Goal: Task Accomplishment & Management: Use online tool/utility

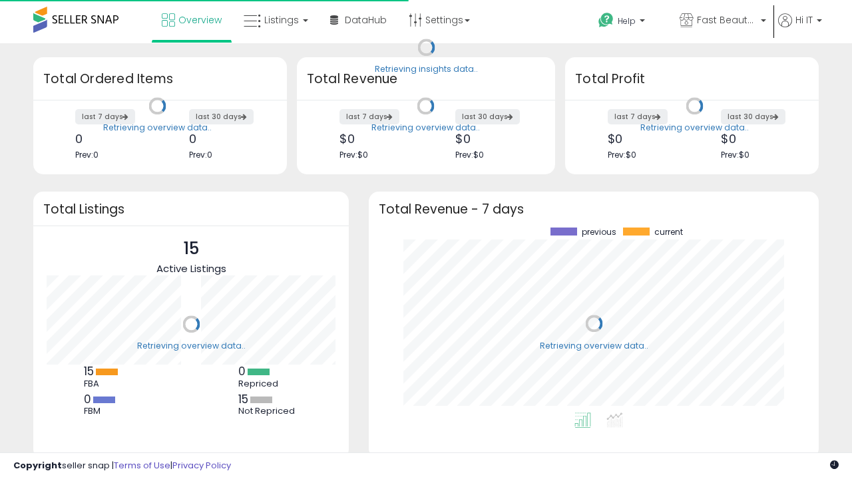
scroll to position [185, 423]
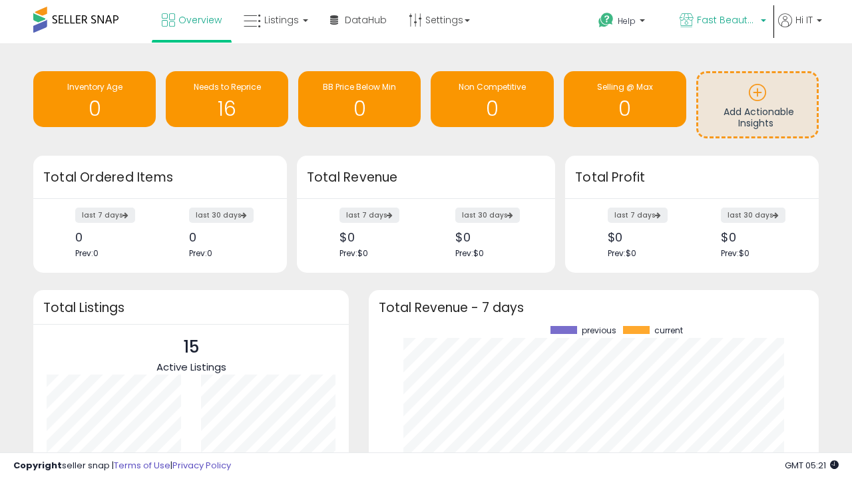
click at [722, 21] on span "Fast Beauty ([GEOGRAPHIC_DATA])" at bounding box center [727, 19] width 60 height 13
click at [0, 0] on span "You are Beautiful ([GEOGRAPHIC_DATA])" at bounding box center [0, 0] width 0 height 0
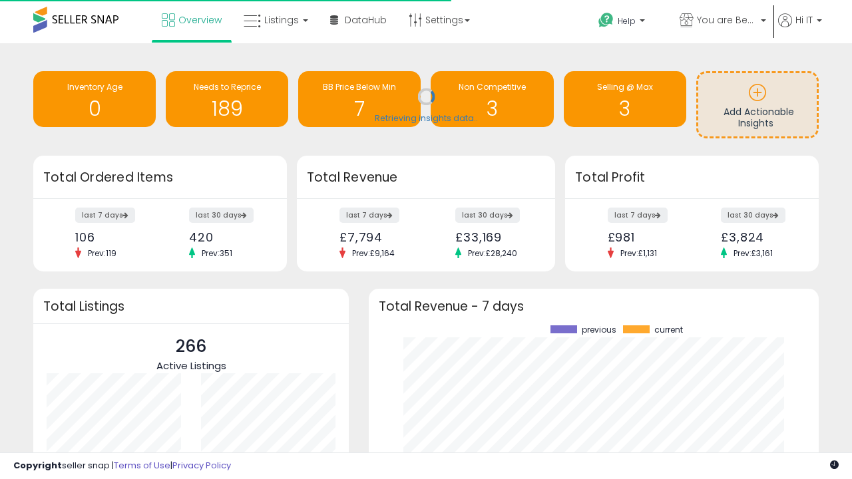
scroll to position [185, 423]
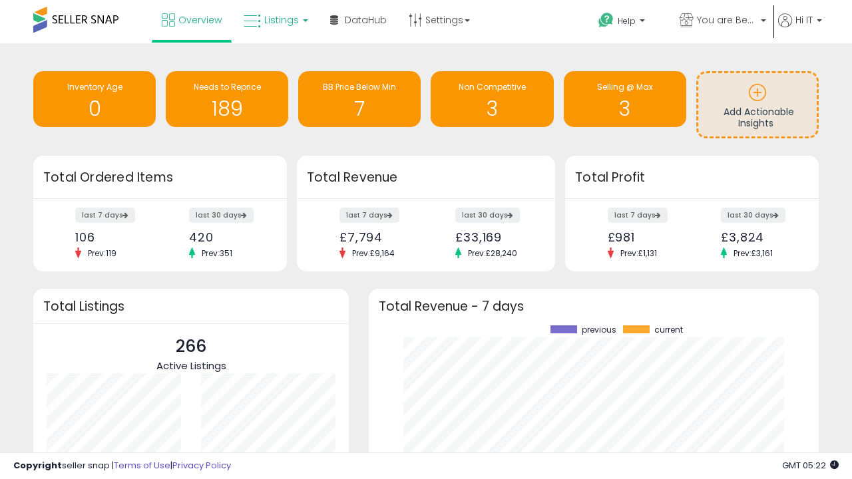
click at [274, 20] on span "Listings" at bounding box center [281, 19] width 35 height 13
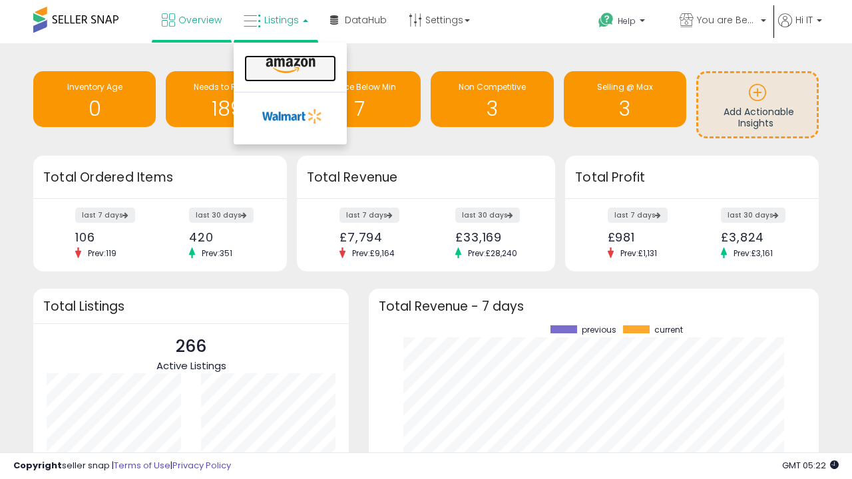
click at [289, 66] on icon at bounding box center [291, 65] width 58 height 17
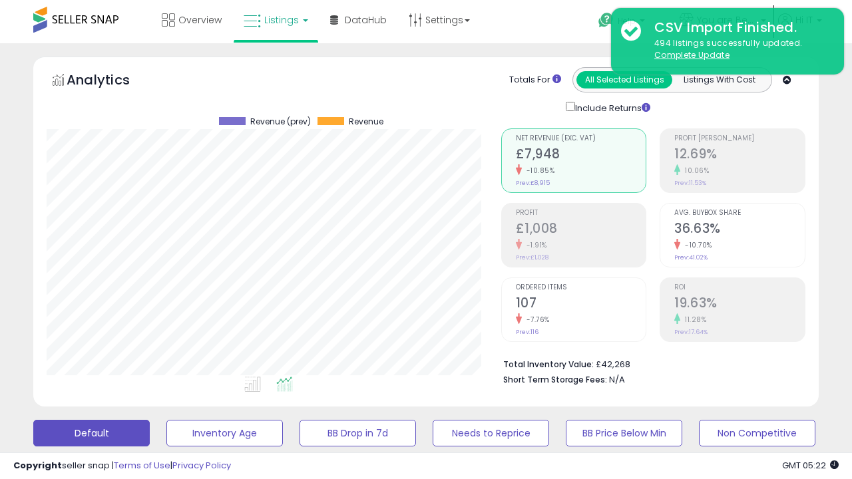
scroll to position [273, 454]
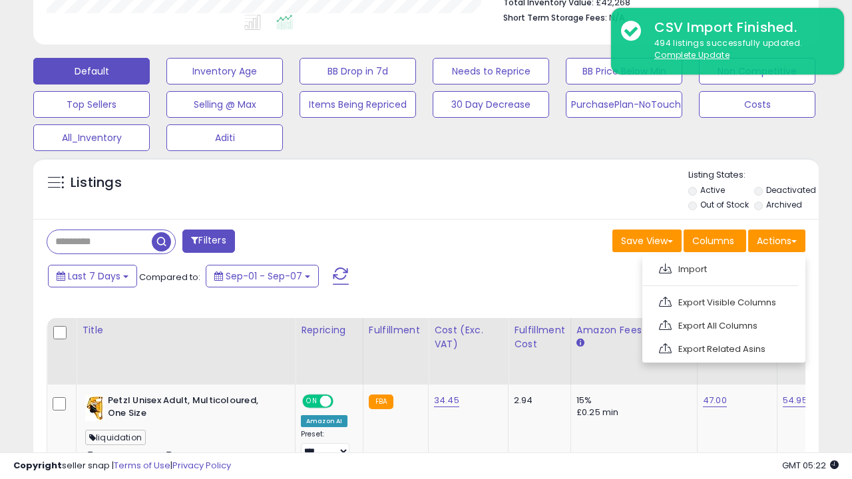
click at [665, 267] on span at bounding box center [665, 269] width 13 height 10
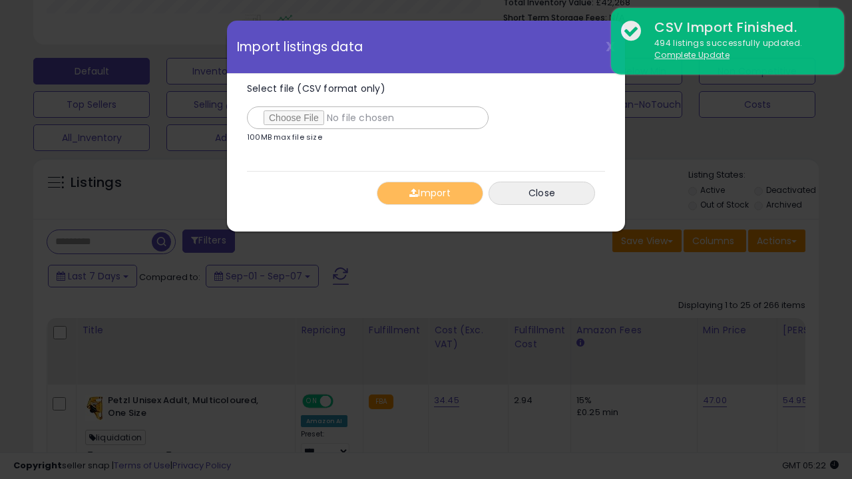
type input "**********"
click at [429, 193] on button "Import" at bounding box center [430, 193] width 107 height 23
